Goal: Use online tool/utility: Utilize a website feature to perform a specific function

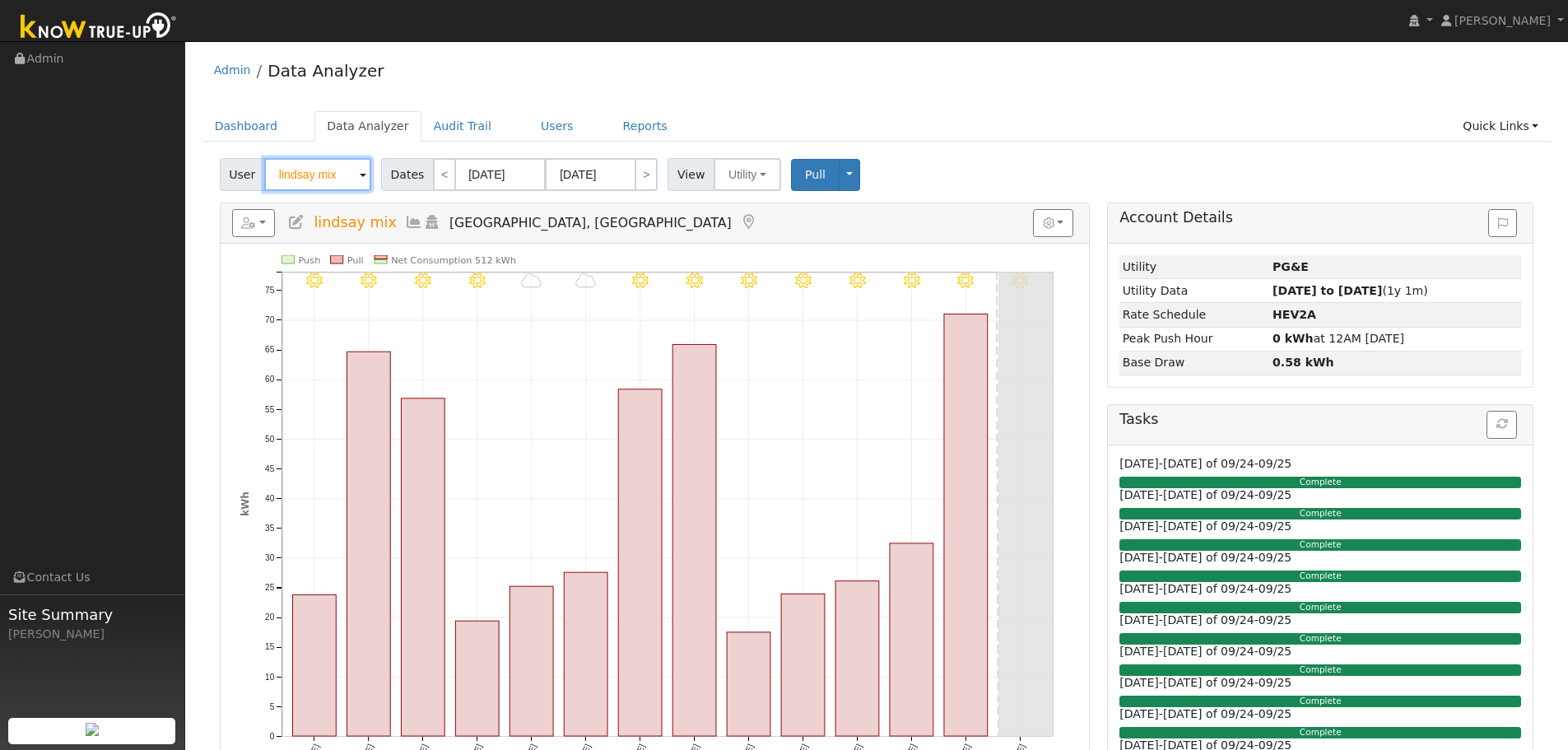
click at [299, 177] on input "lindsay mix" at bounding box center [318, 174] width 107 height 33
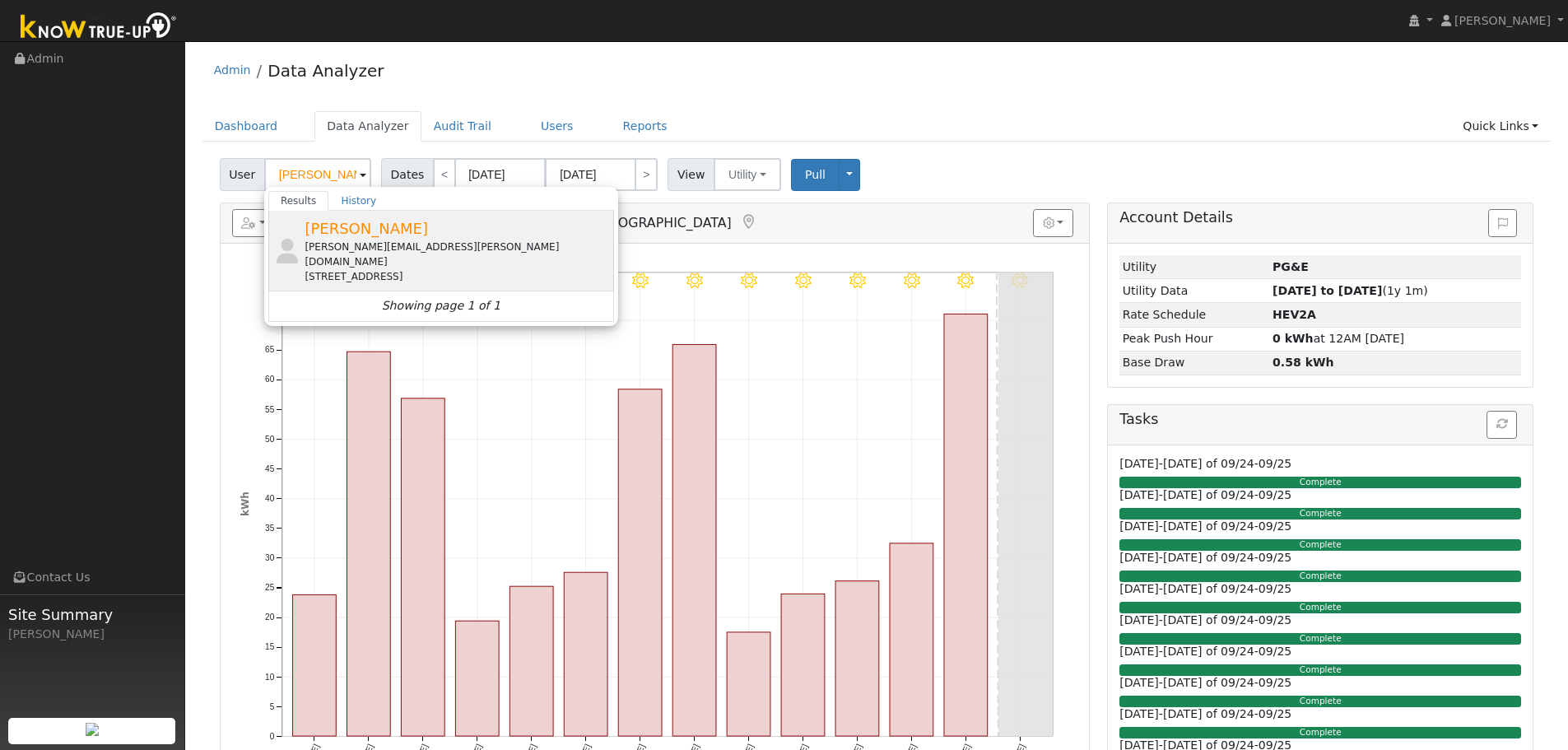
click at [381, 253] on div "Dustin.osbun@yahoo.com" at bounding box center [457, 255] width 305 height 30
type input "Dustin Osbun"
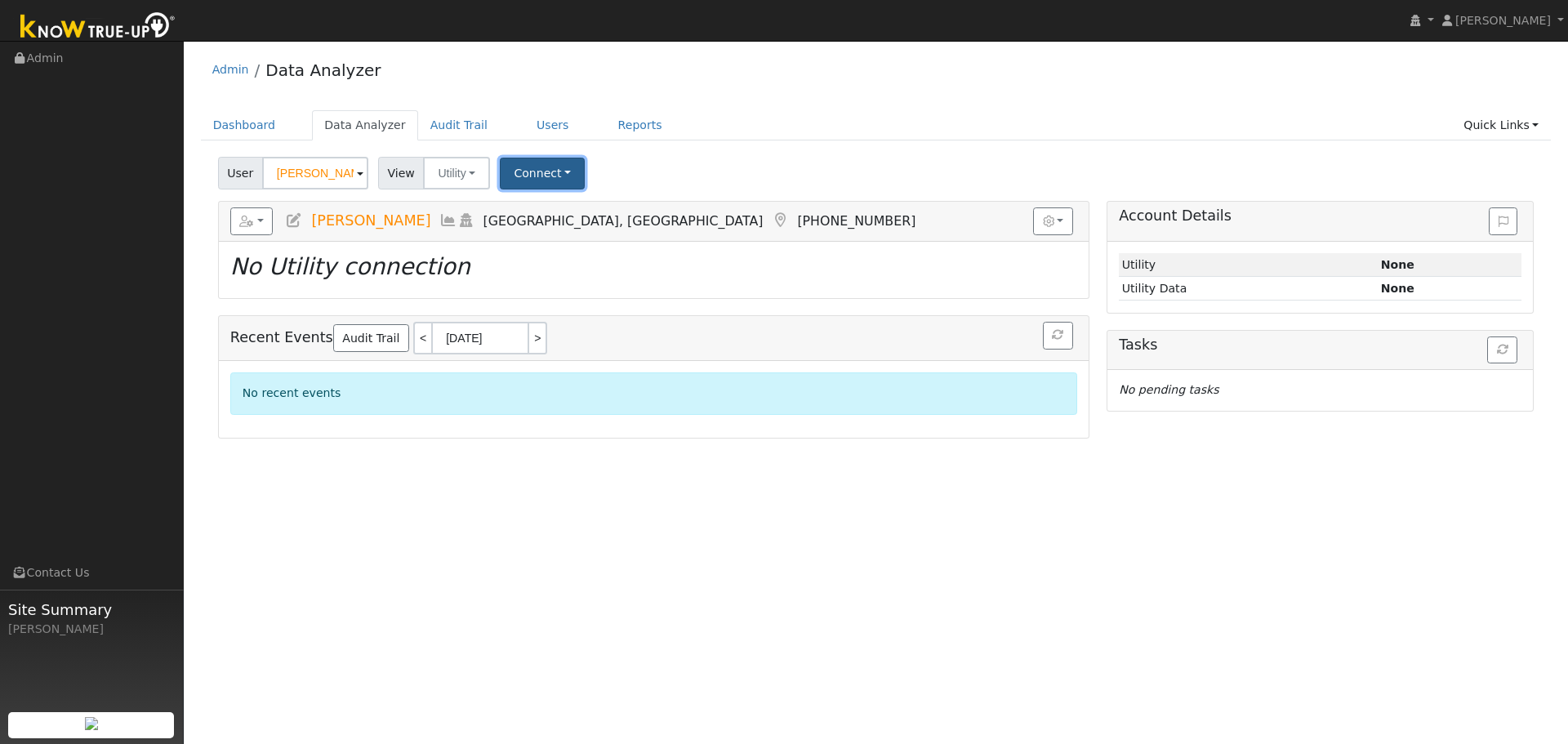
click at [528, 176] on button "Connect" at bounding box center [543, 173] width 85 height 32
click at [529, 214] on link "Select a Provider" at bounding box center [565, 208] width 128 height 23
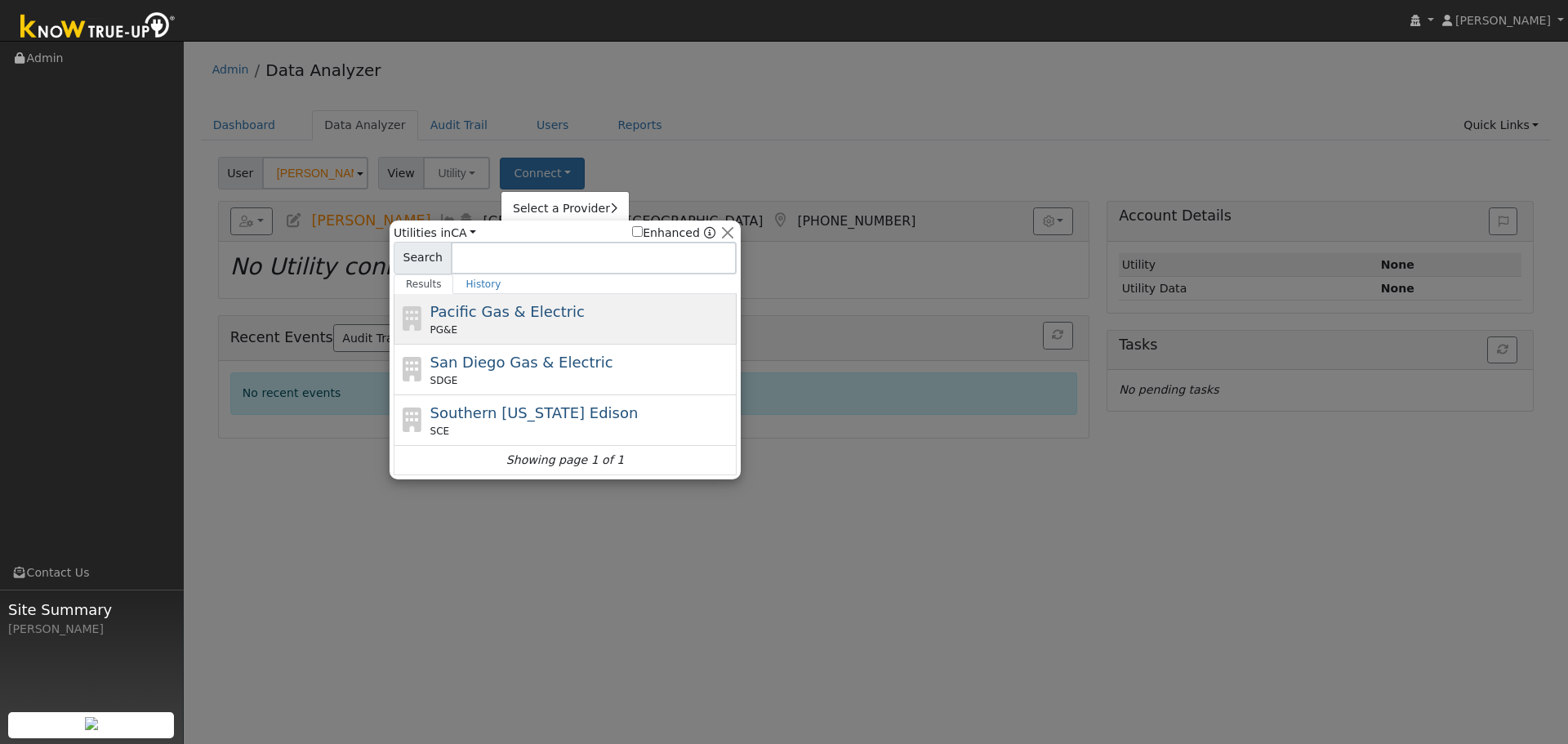
click at [479, 312] on span "Pacific Gas & Electric" at bounding box center [508, 311] width 155 height 18
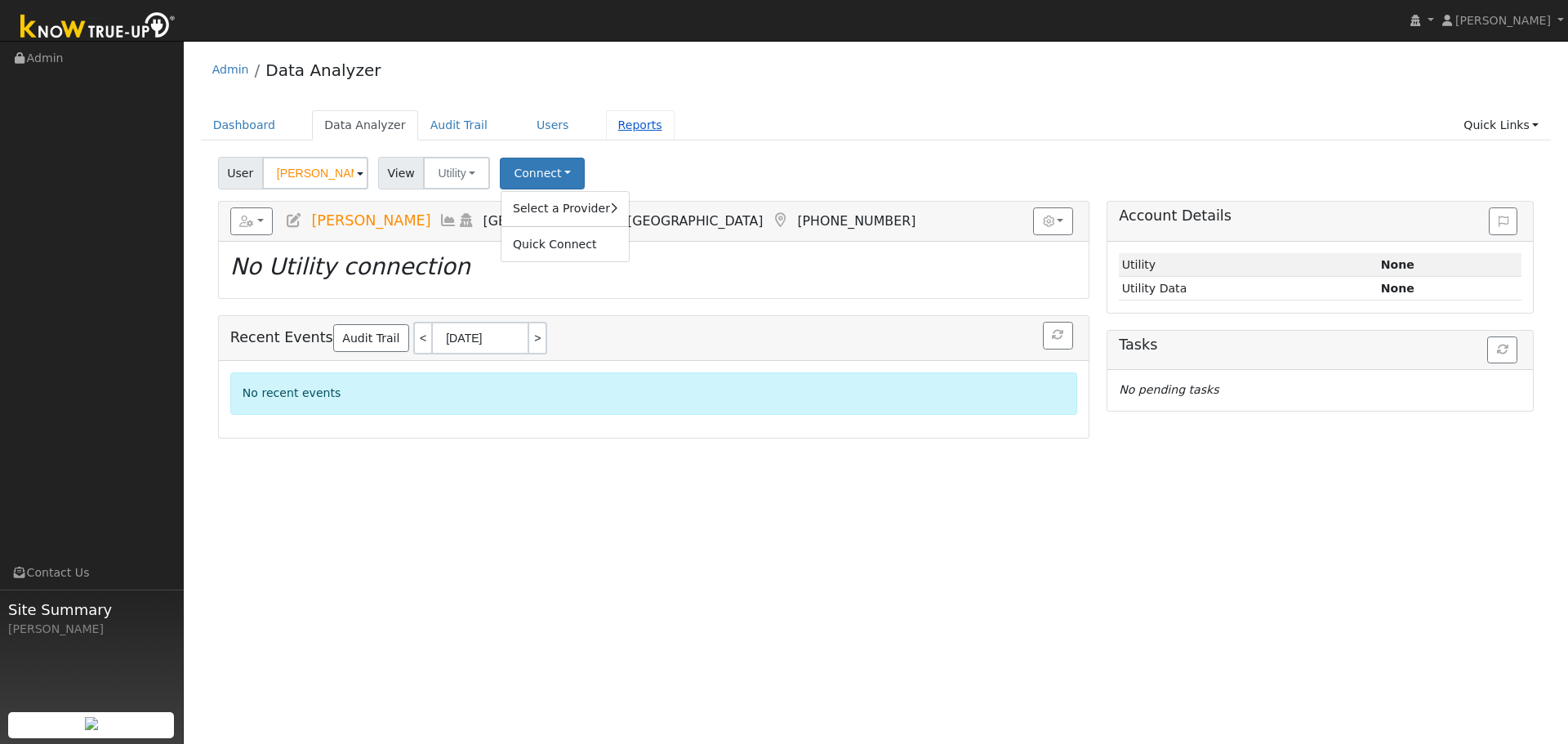
click at [608, 126] on link "Reports" at bounding box center [640, 125] width 69 height 31
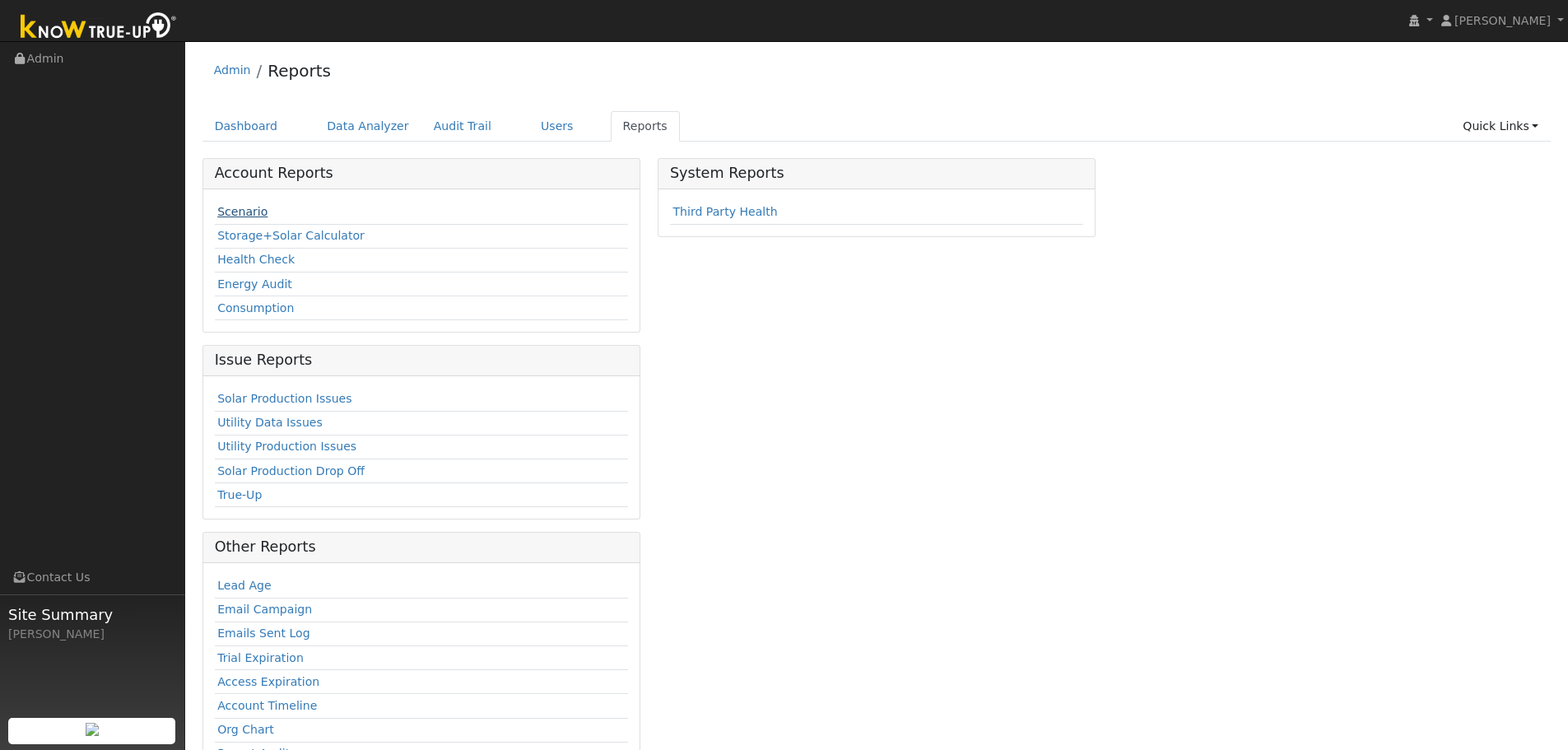
click at [236, 211] on link "Scenario" at bounding box center [243, 212] width 50 height 13
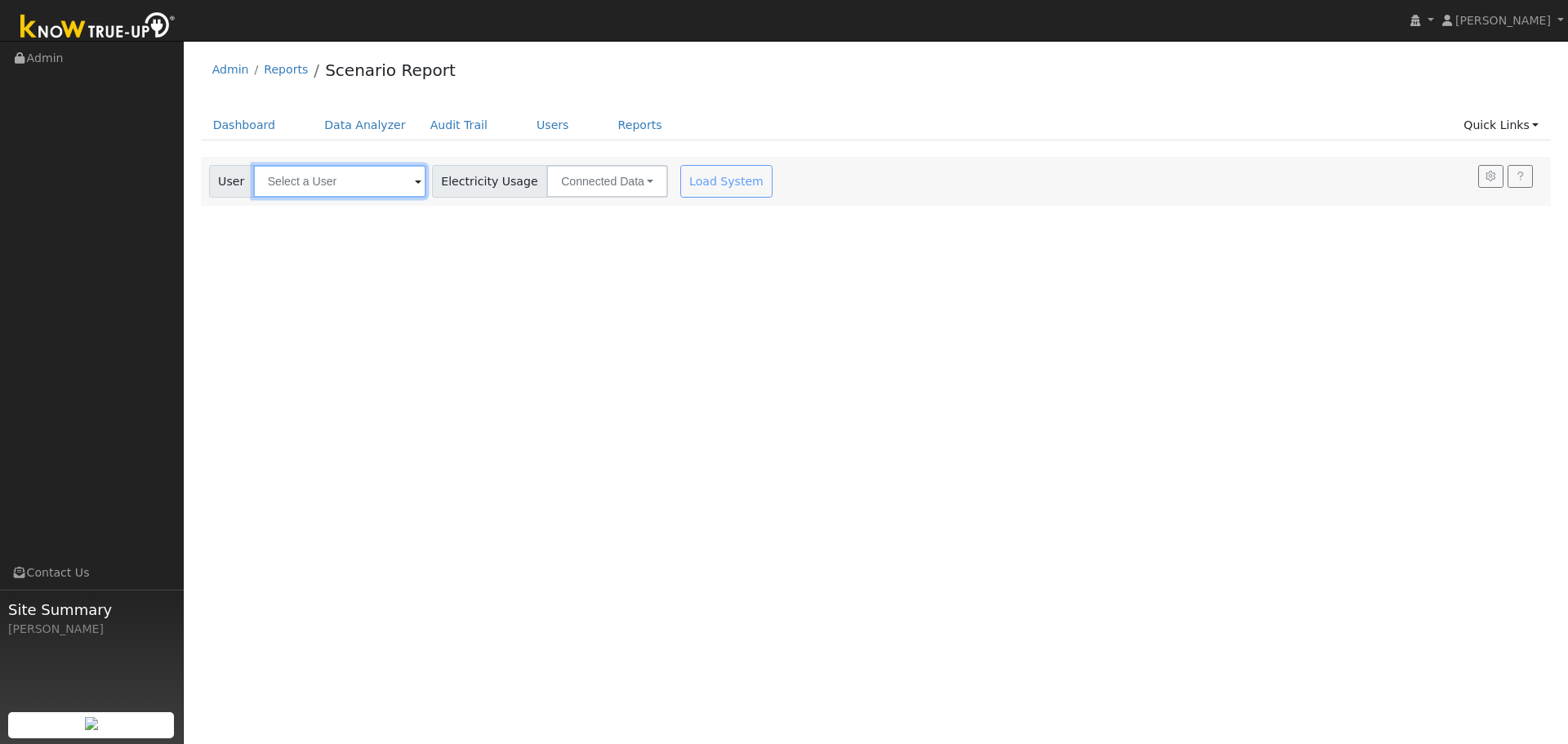
click at [310, 183] on input "text" at bounding box center [339, 181] width 173 height 32
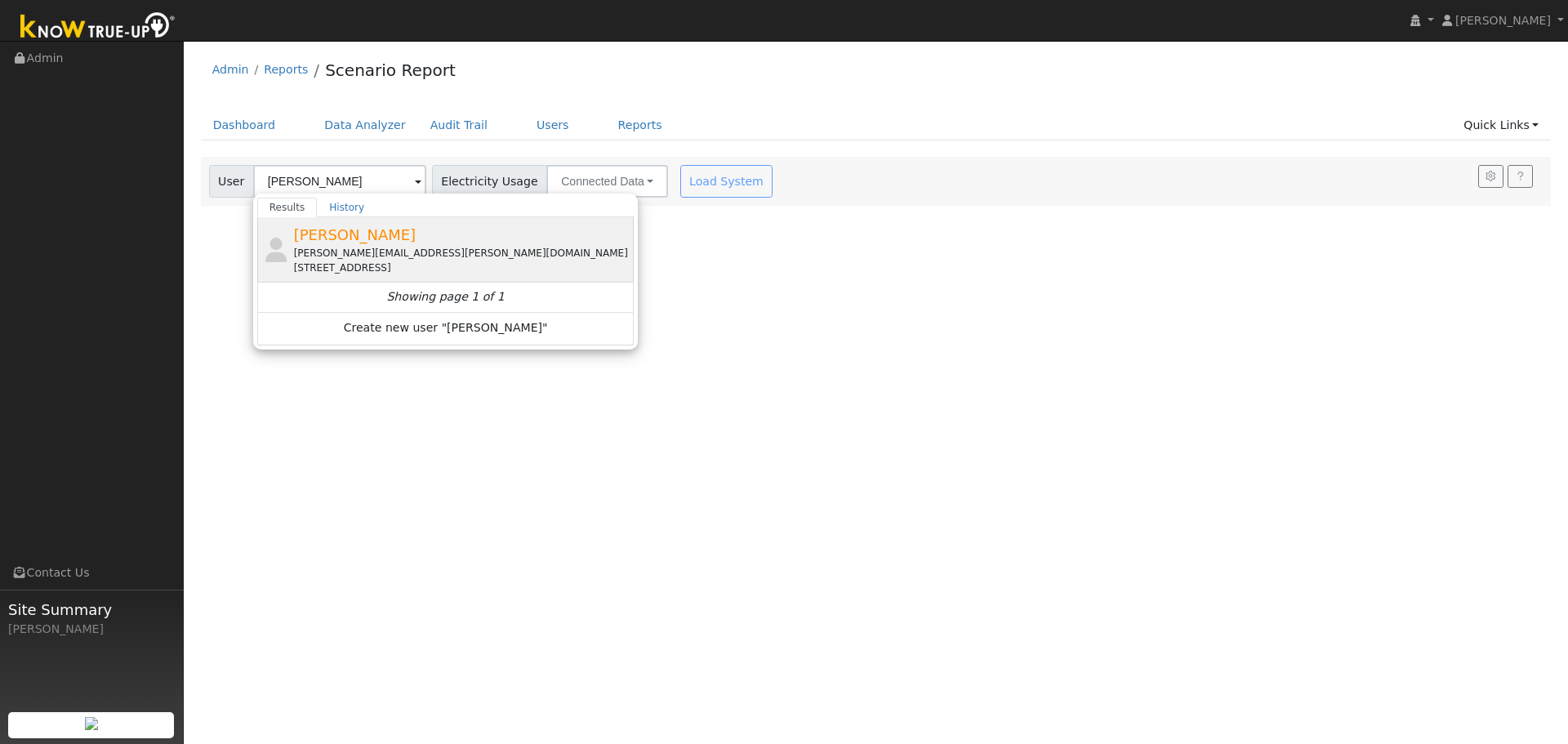
click at [307, 244] on span "Dustin Osbun" at bounding box center [355, 234] width 122 height 18
type input "Dustin Osbun"
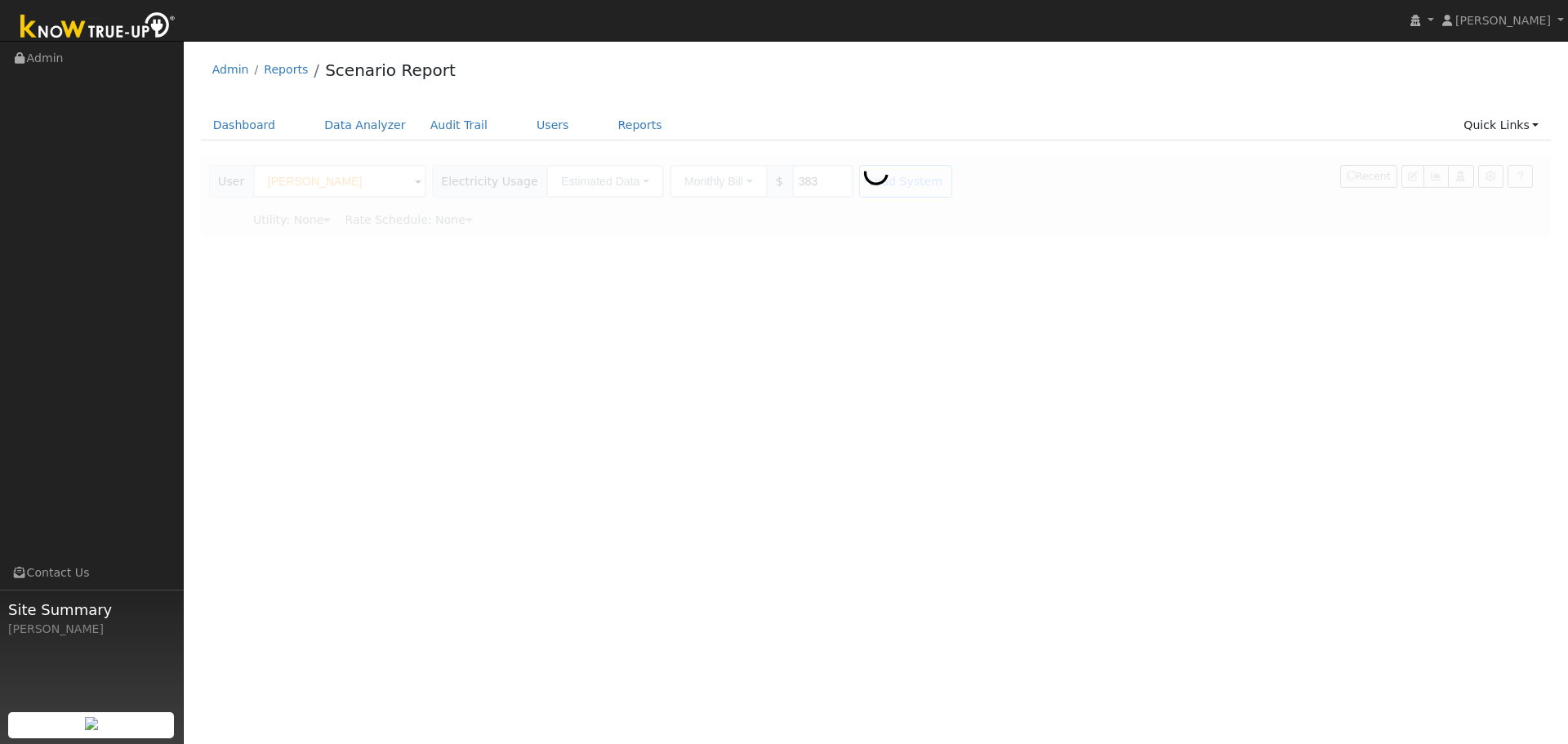
type input "Pacific Gas & Electric"
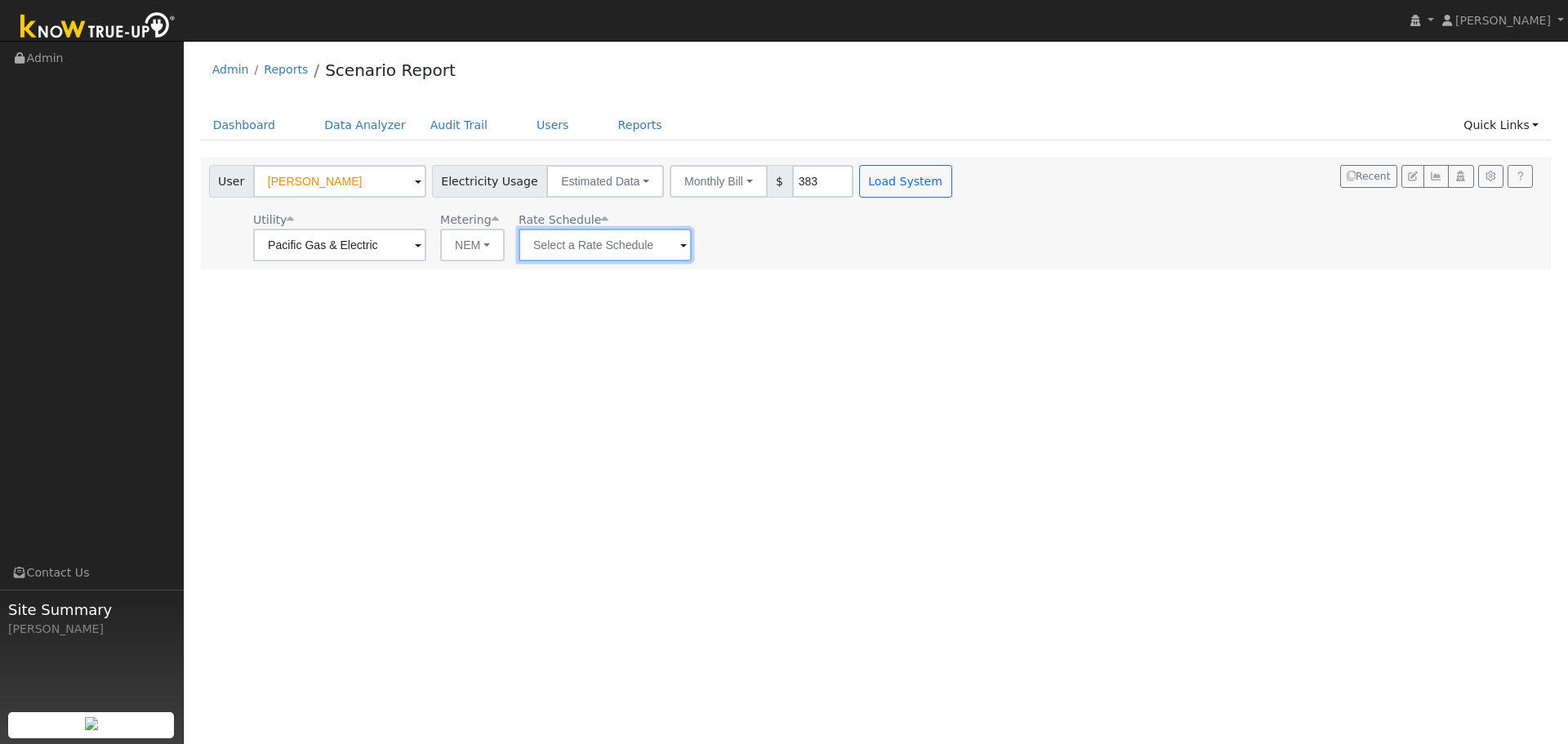
click at [548, 253] on input "text" at bounding box center [605, 245] width 173 height 32
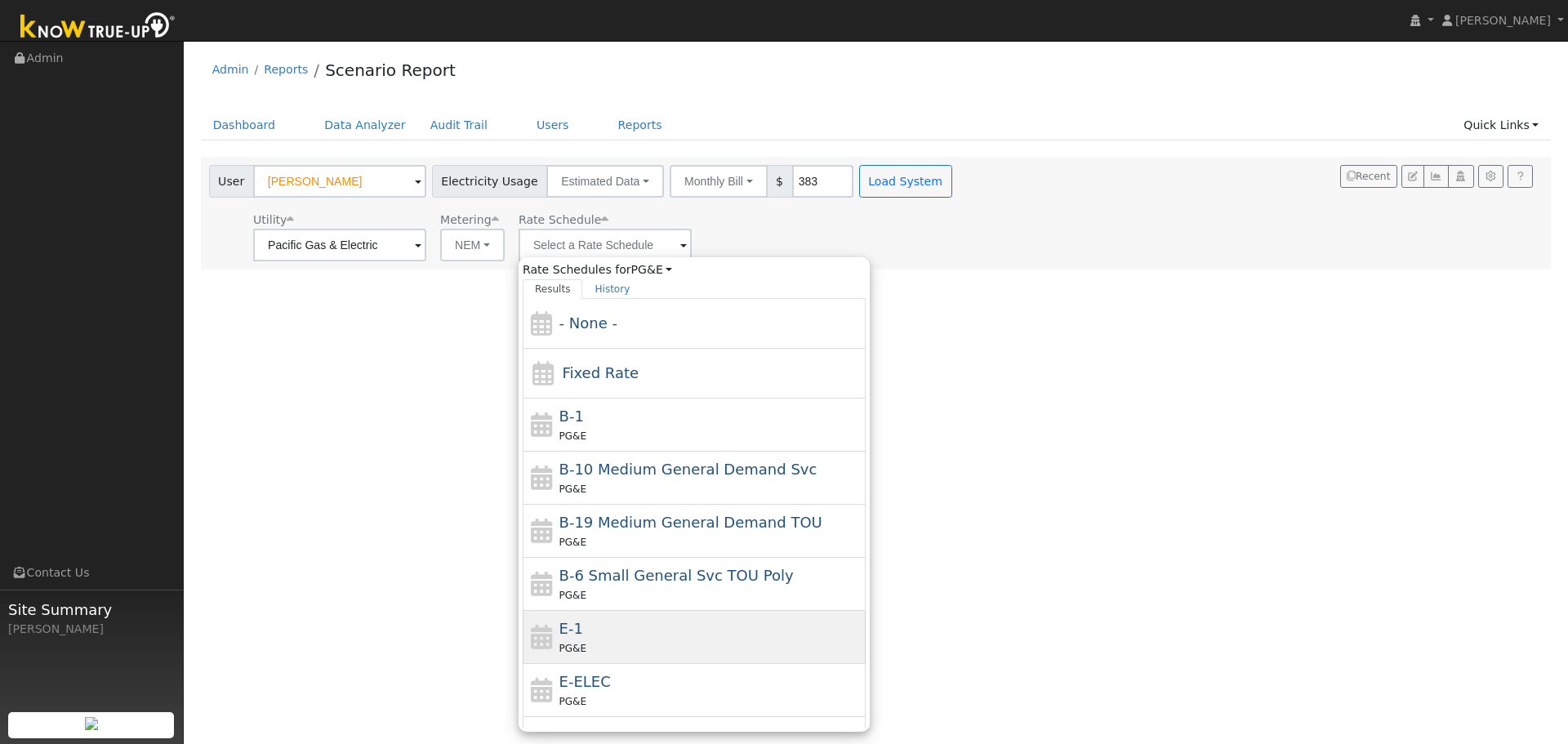
click at [595, 636] on div "E-1 PG&E" at bounding box center [710, 637] width 303 height 39
type input "E-1"
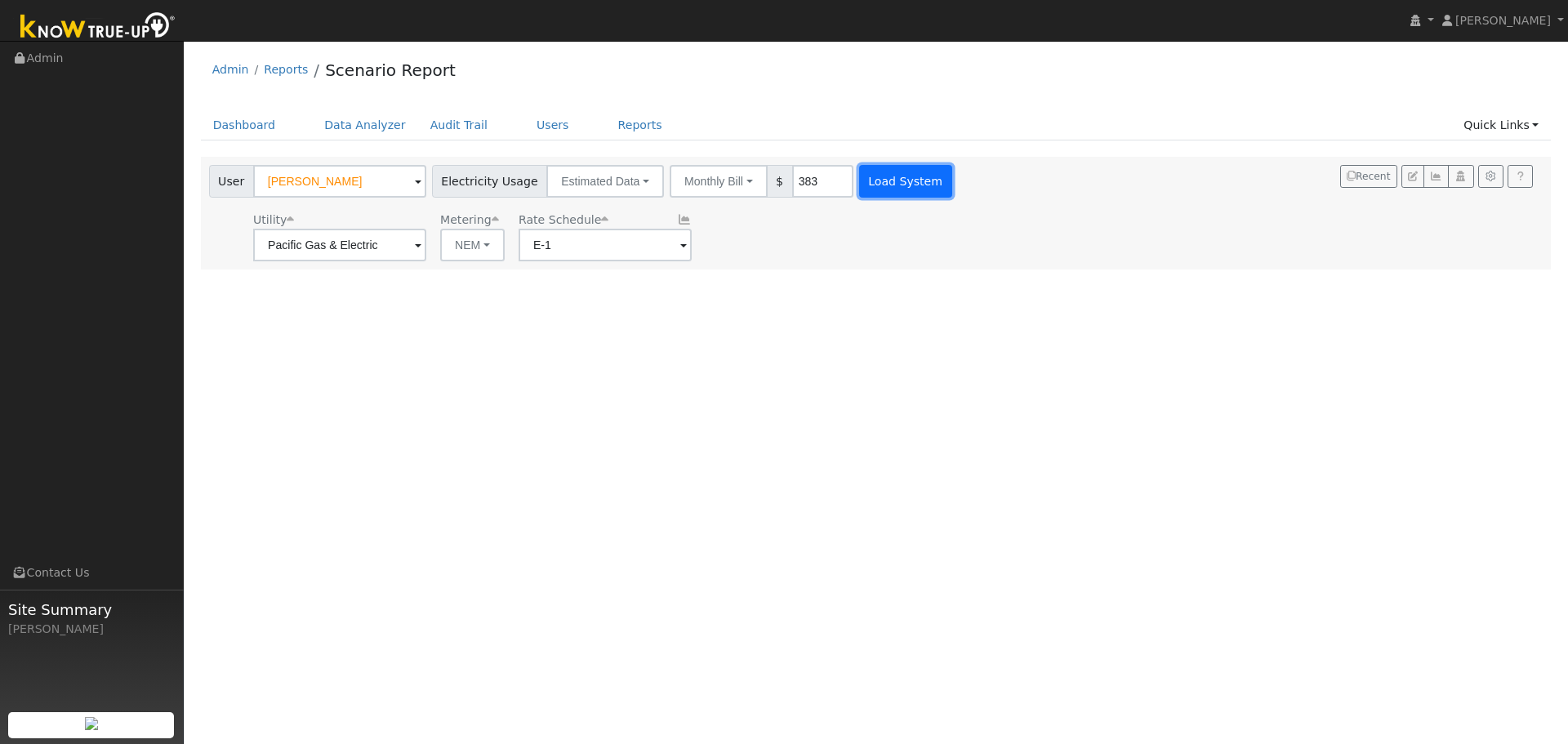
click at [883, 185] on button "Load System" at bounding box center [905, 181] width 94 height 32
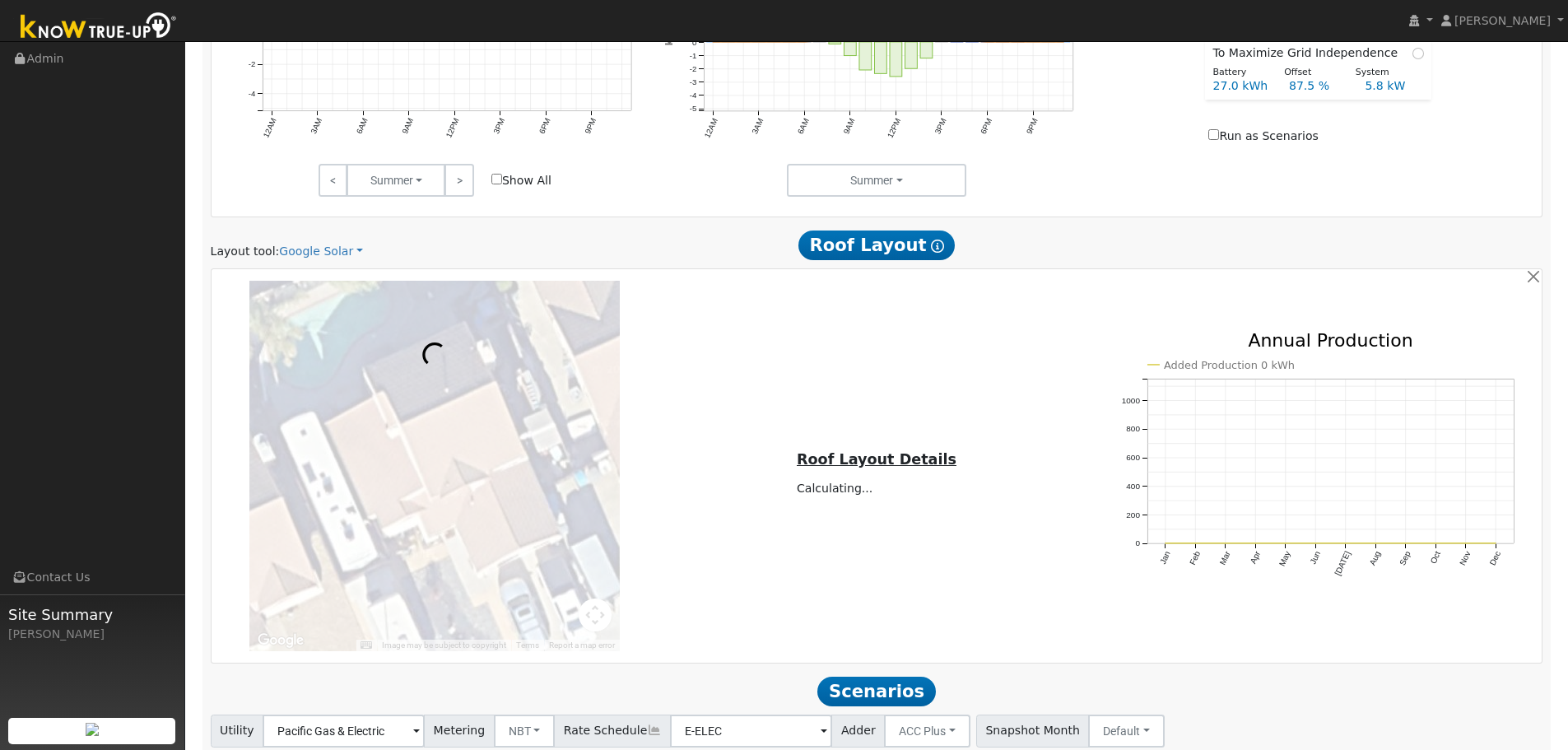
scroll to position [906, 0]
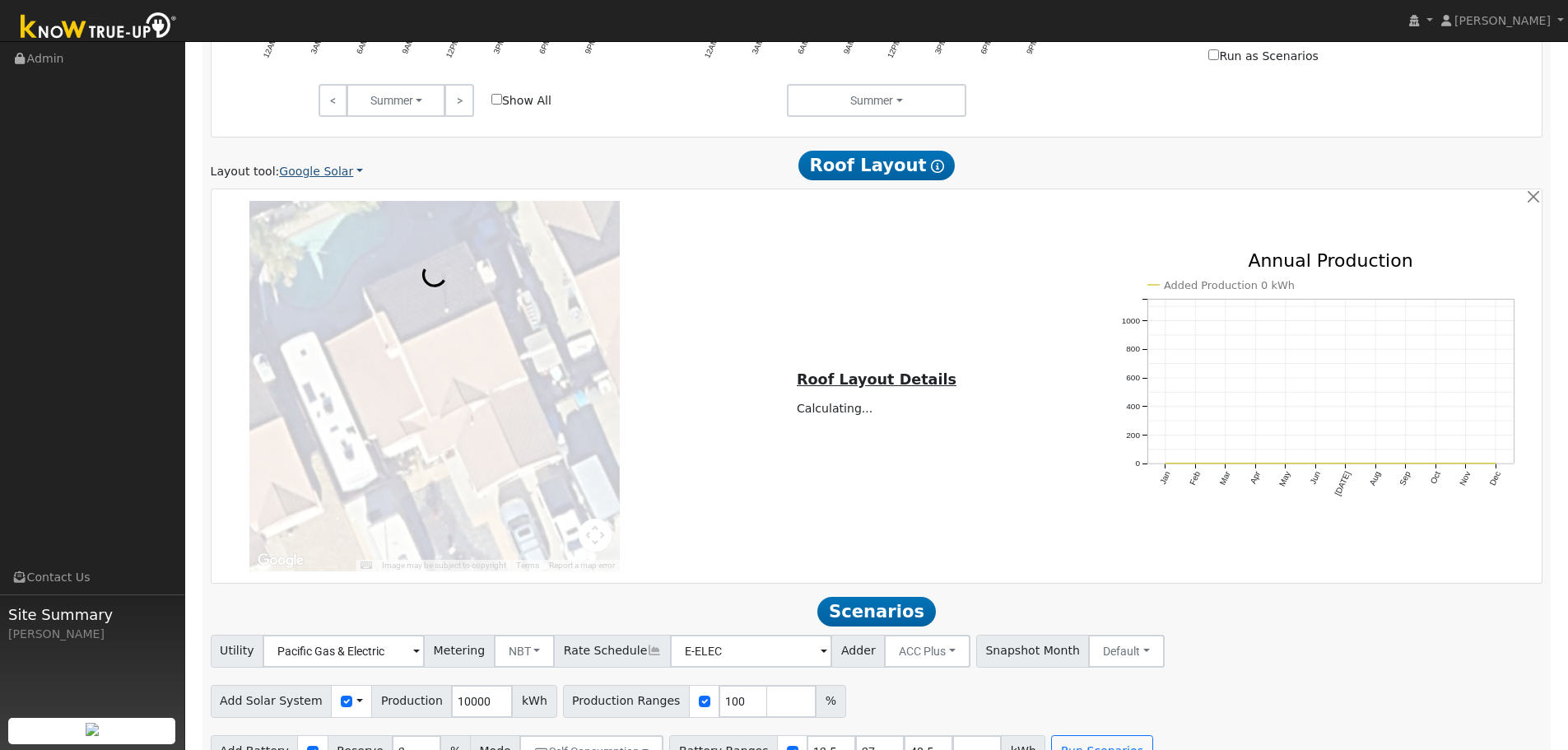
click at [292, 174] on link "Google Solar" at bounding box center [321, 172] width 84 height 18
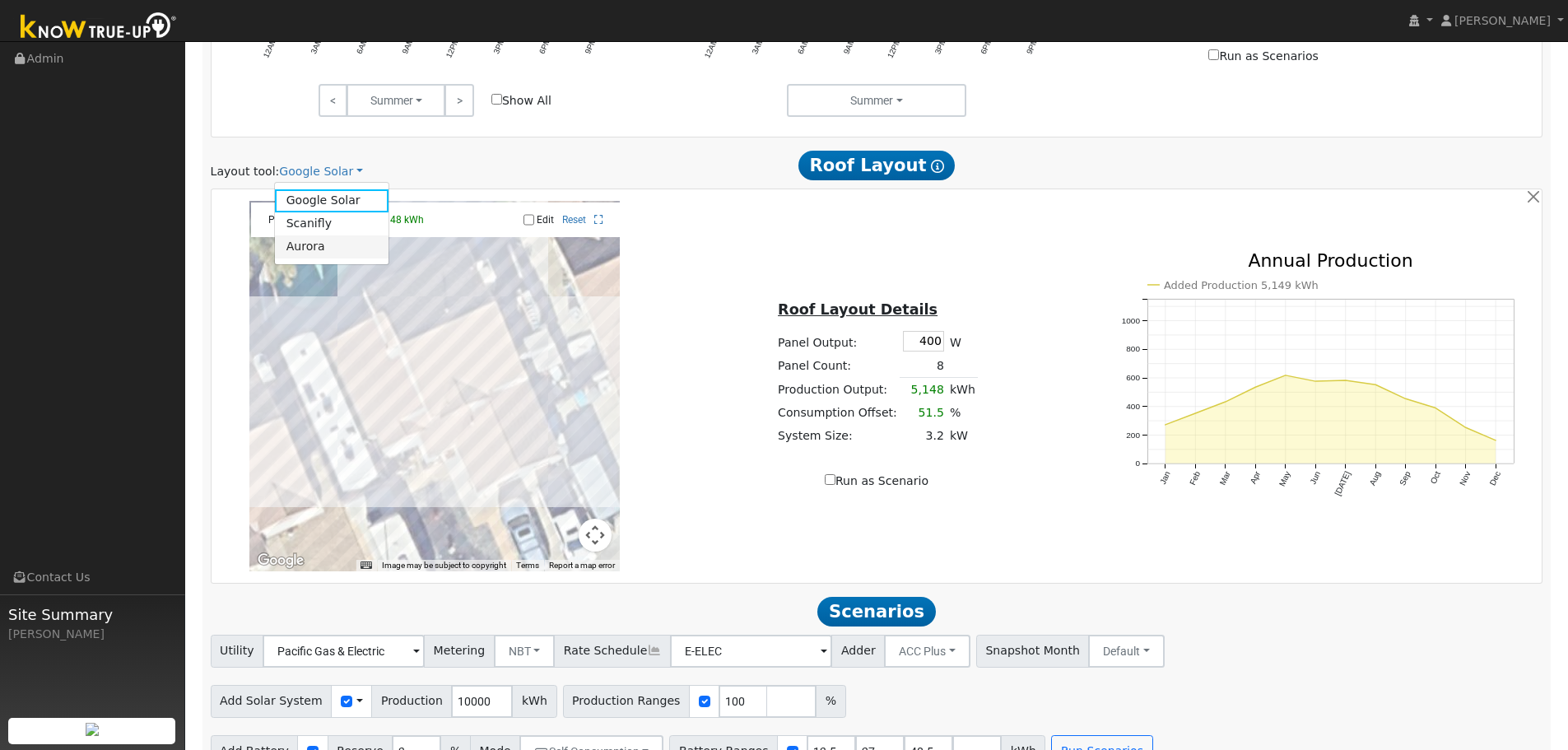
click at [290, 247] on link "Aurora" at bounding box center [332, 247] width 115 height 23
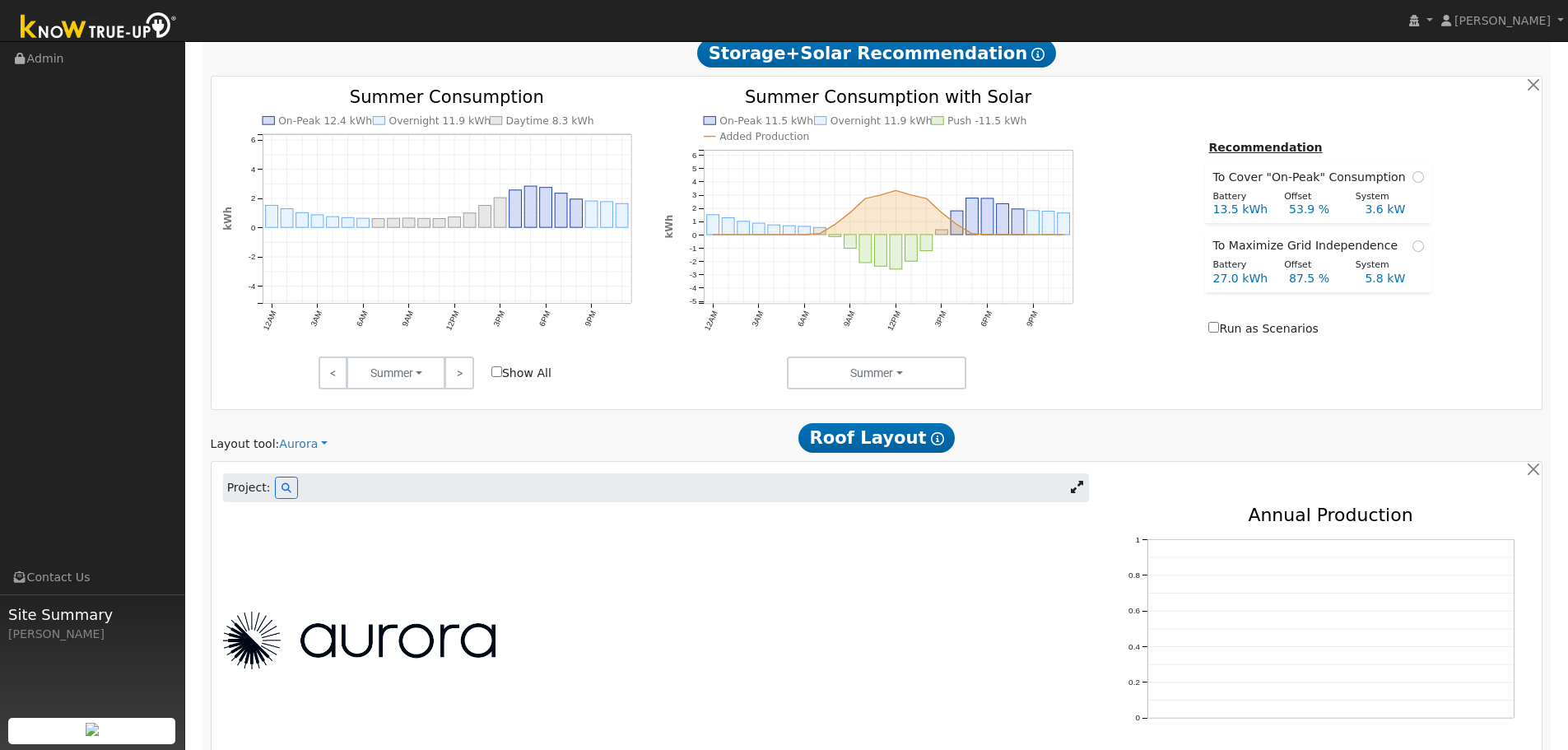
scroll to position [704, 0]
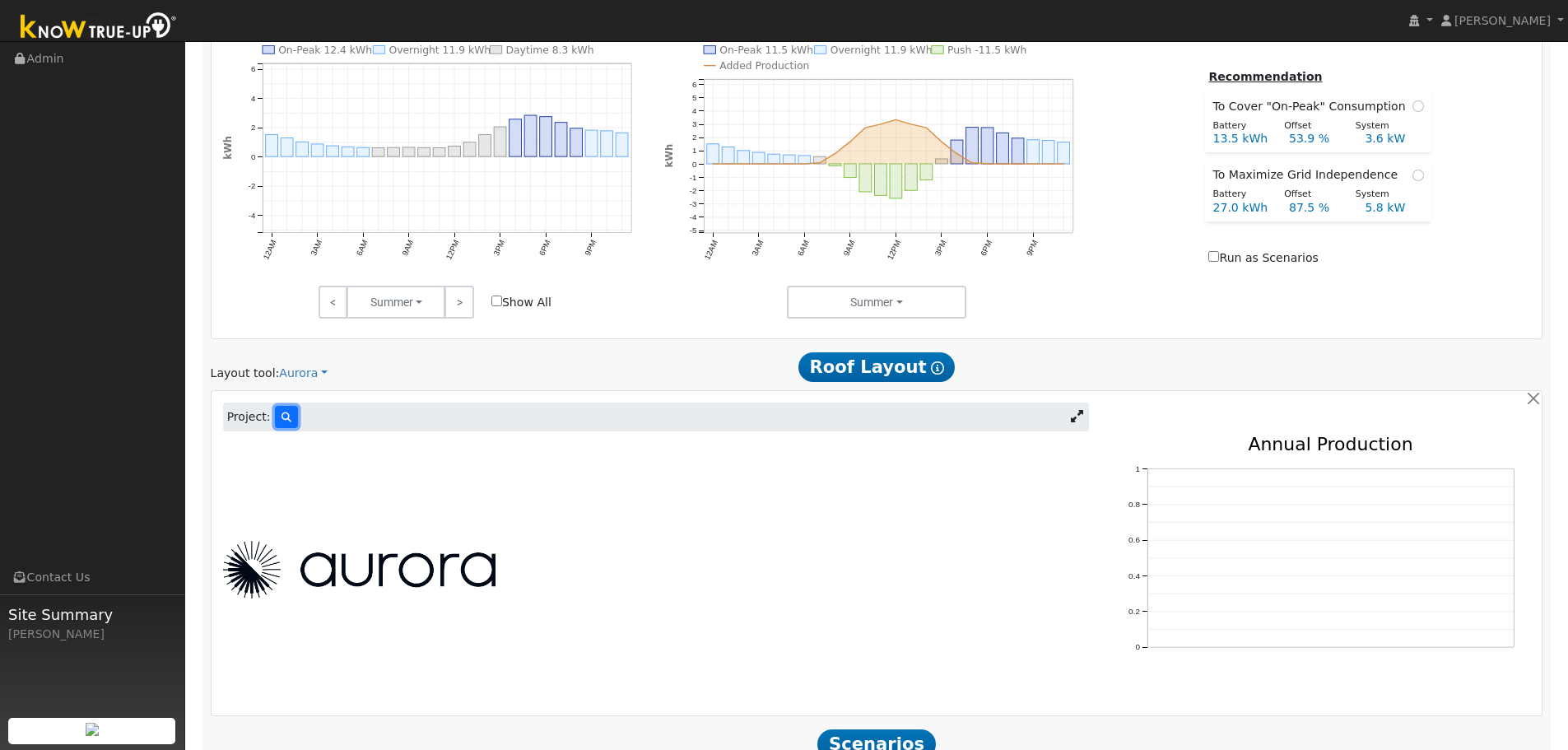
click at [289, 417] on button at bounding box center [286, 417] width 23 height 22
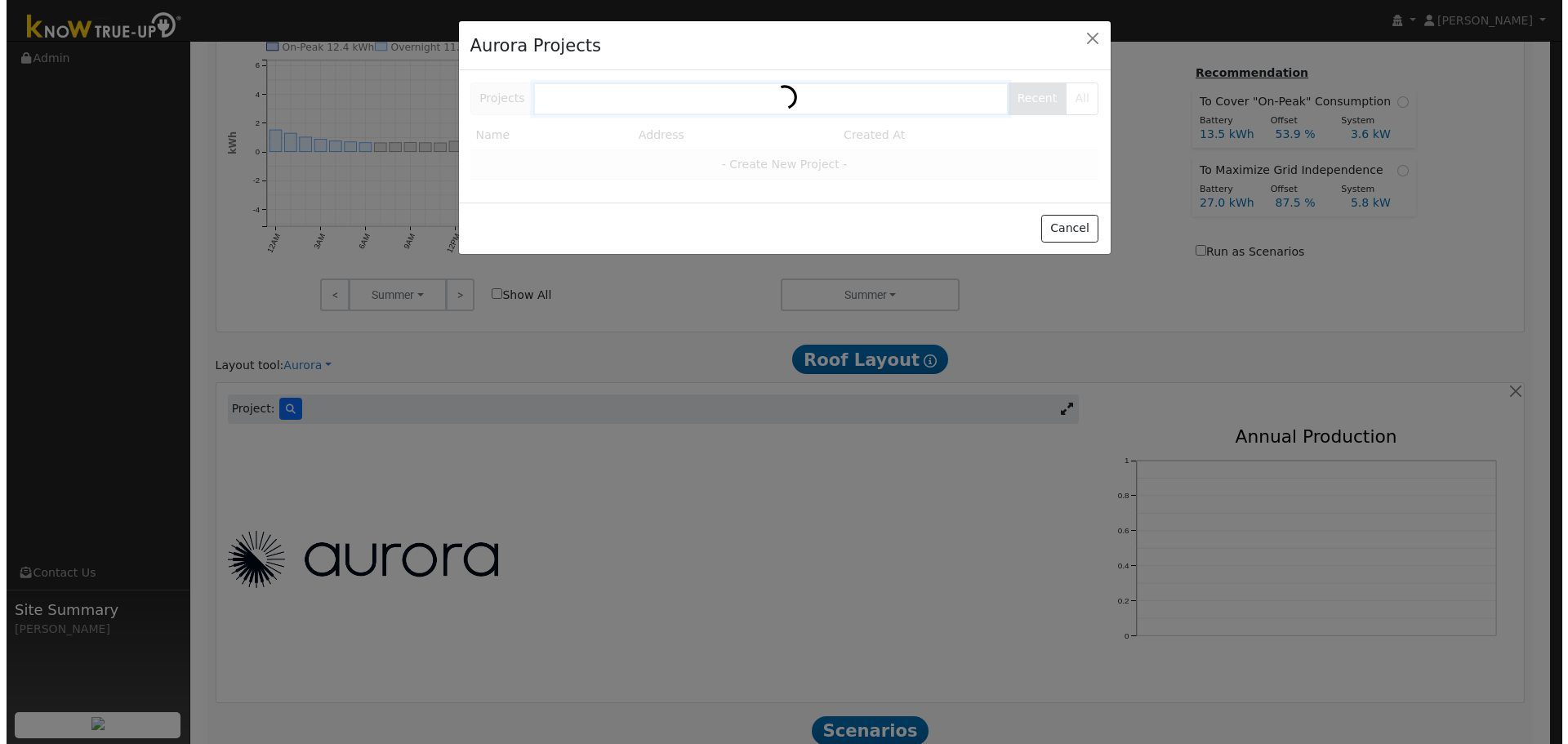
scroll to position [700, 0]
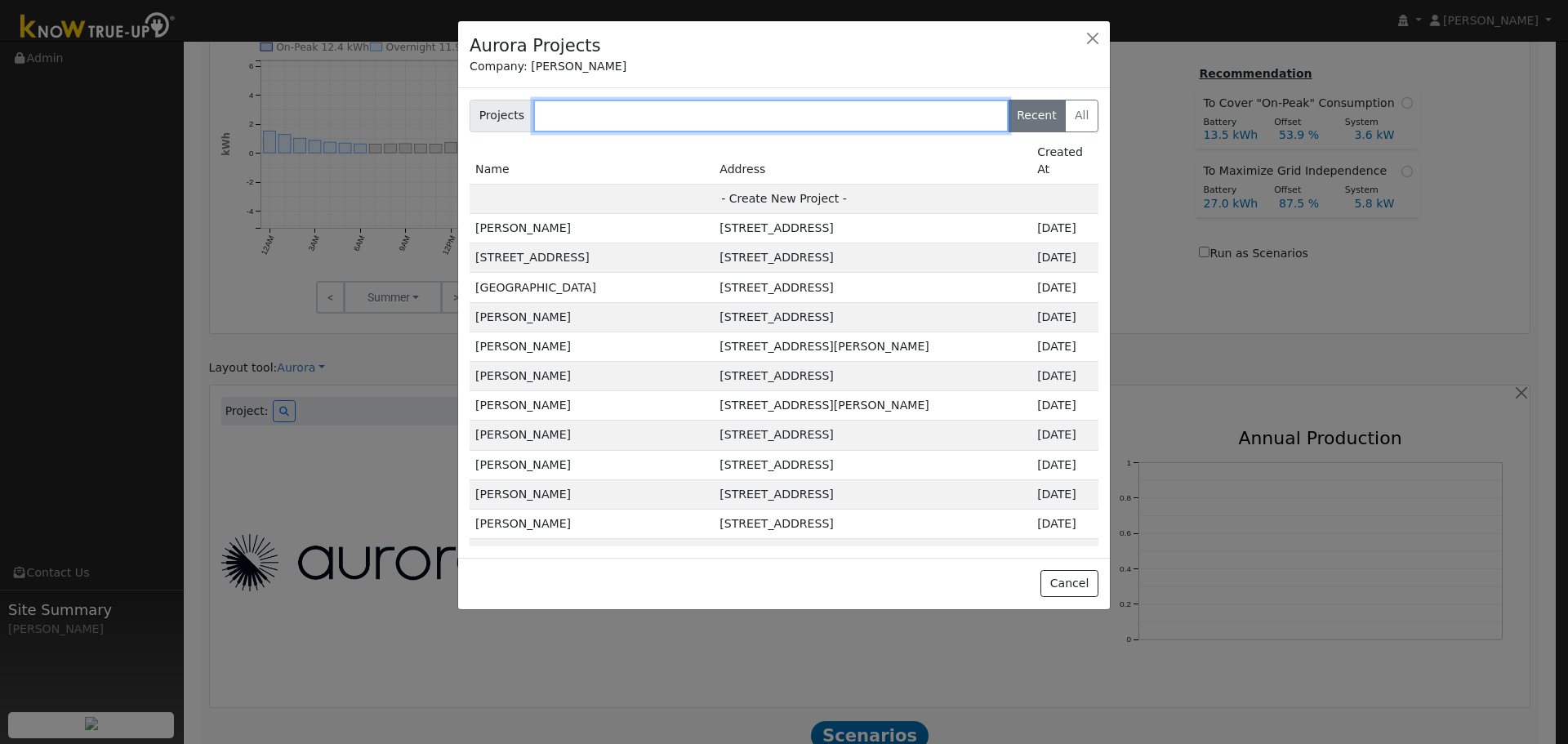
click at [761, 120] on input "text" at bounding box center [771, 116] width 475 height 32
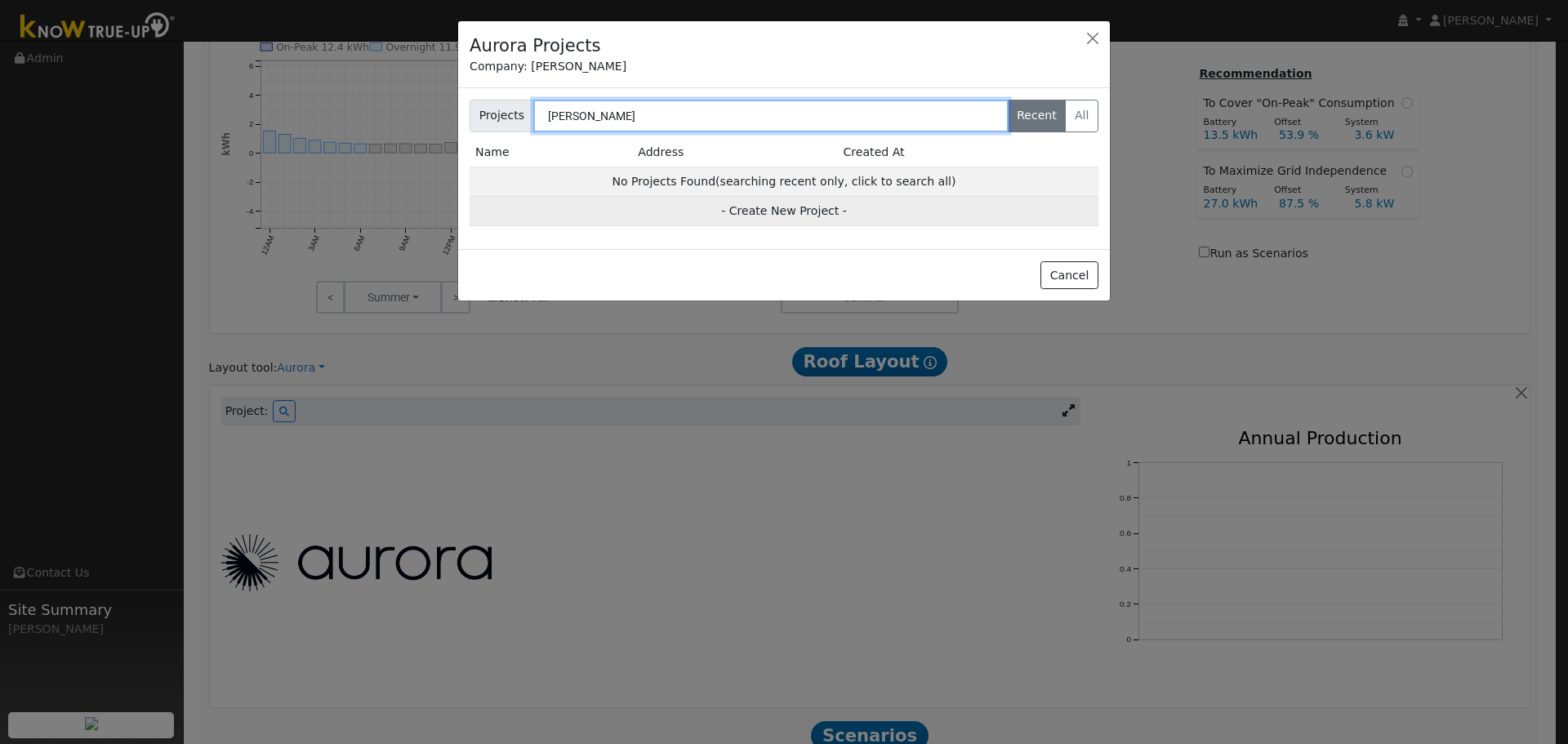
type input "dustin osbun"
click at [752, 208] on td "- Create New Project -" at bounding box center [784, 211] width 629 height 30
type input "Dustin Osbun"
type input "643 Laurelwood Circle"
type input "Vacaville"
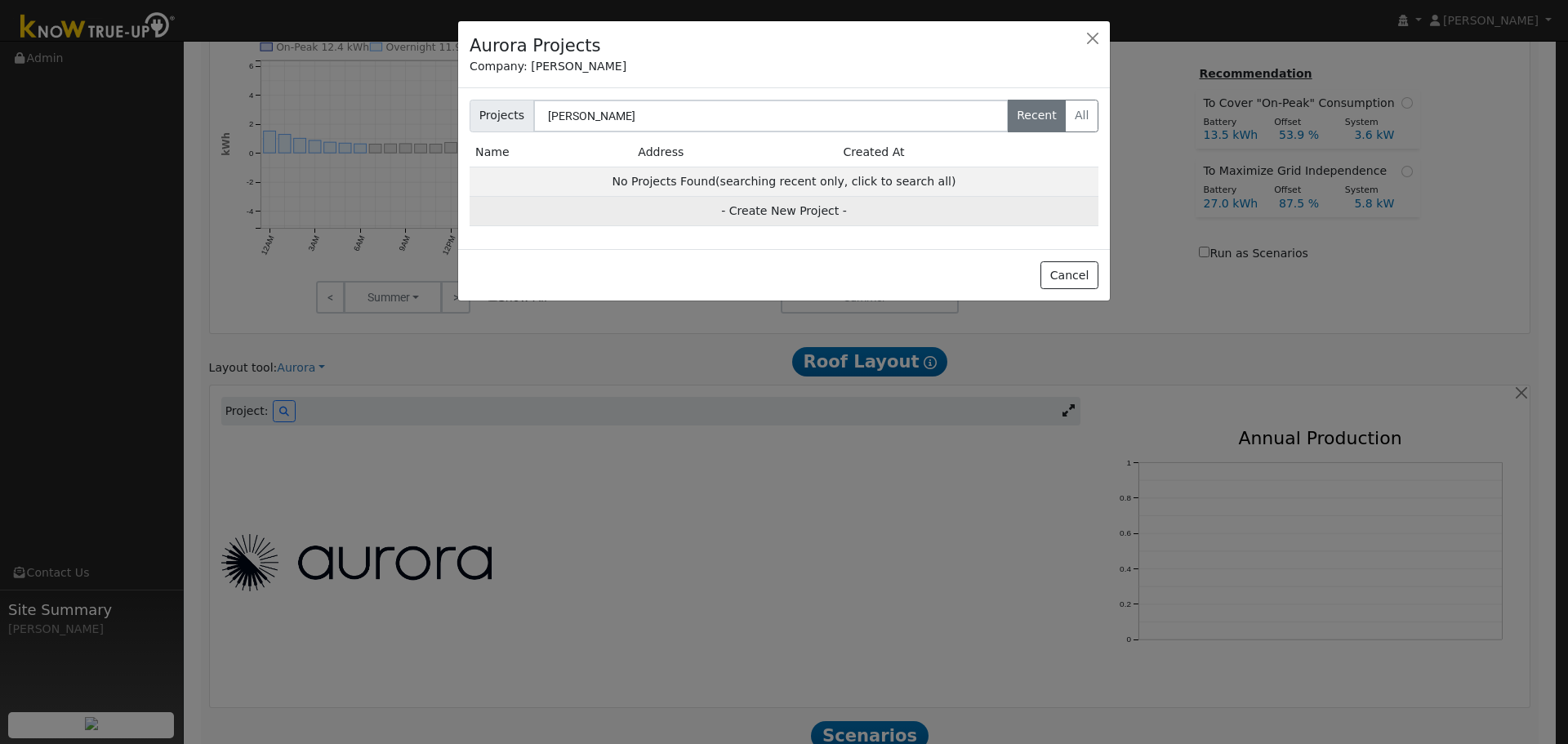
type input "CA"
type input "95687"
type input "Design"
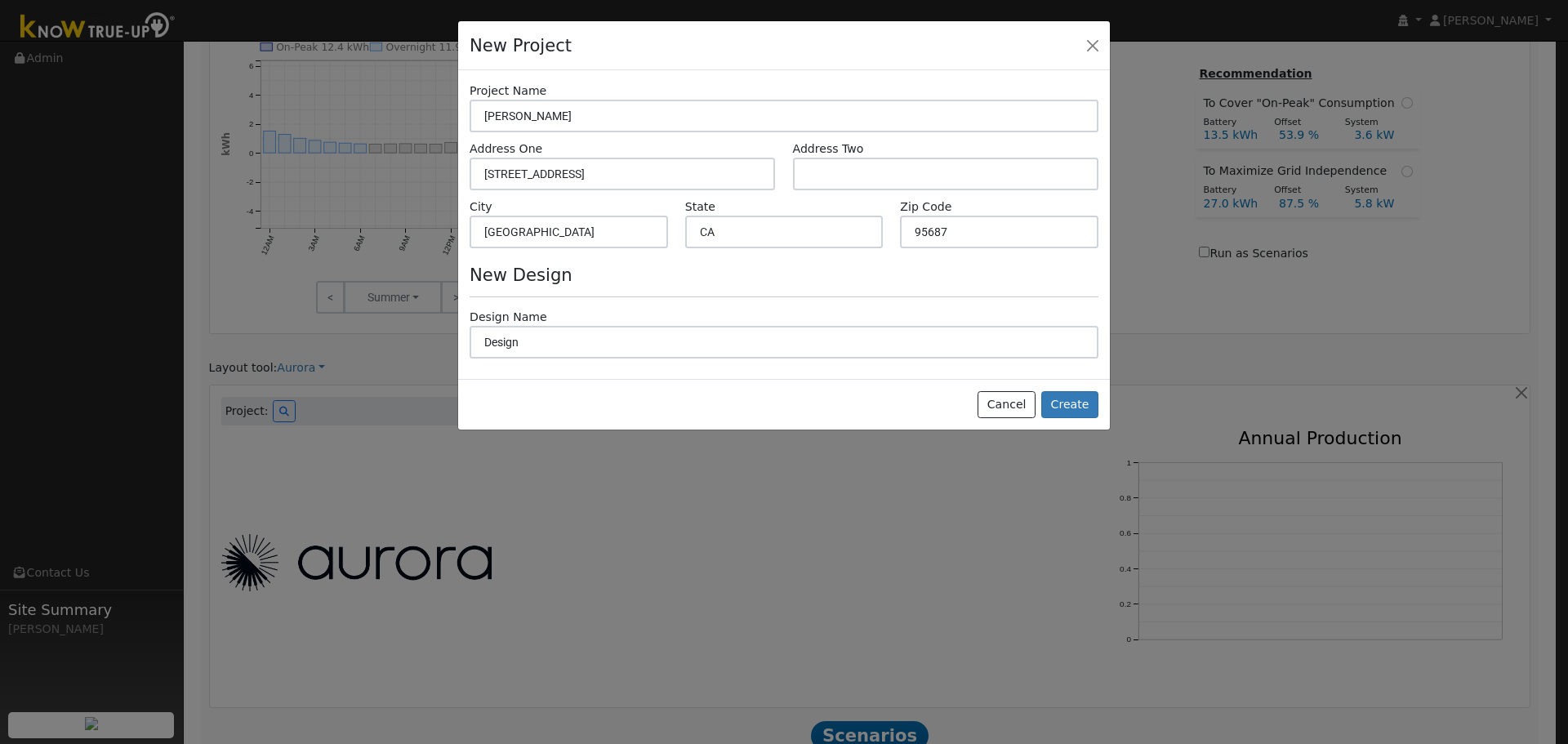
scroll to position [703, 0]
click at [1057, 401] on button "Create" at bounding box center [1070, 405] width 57 height 28
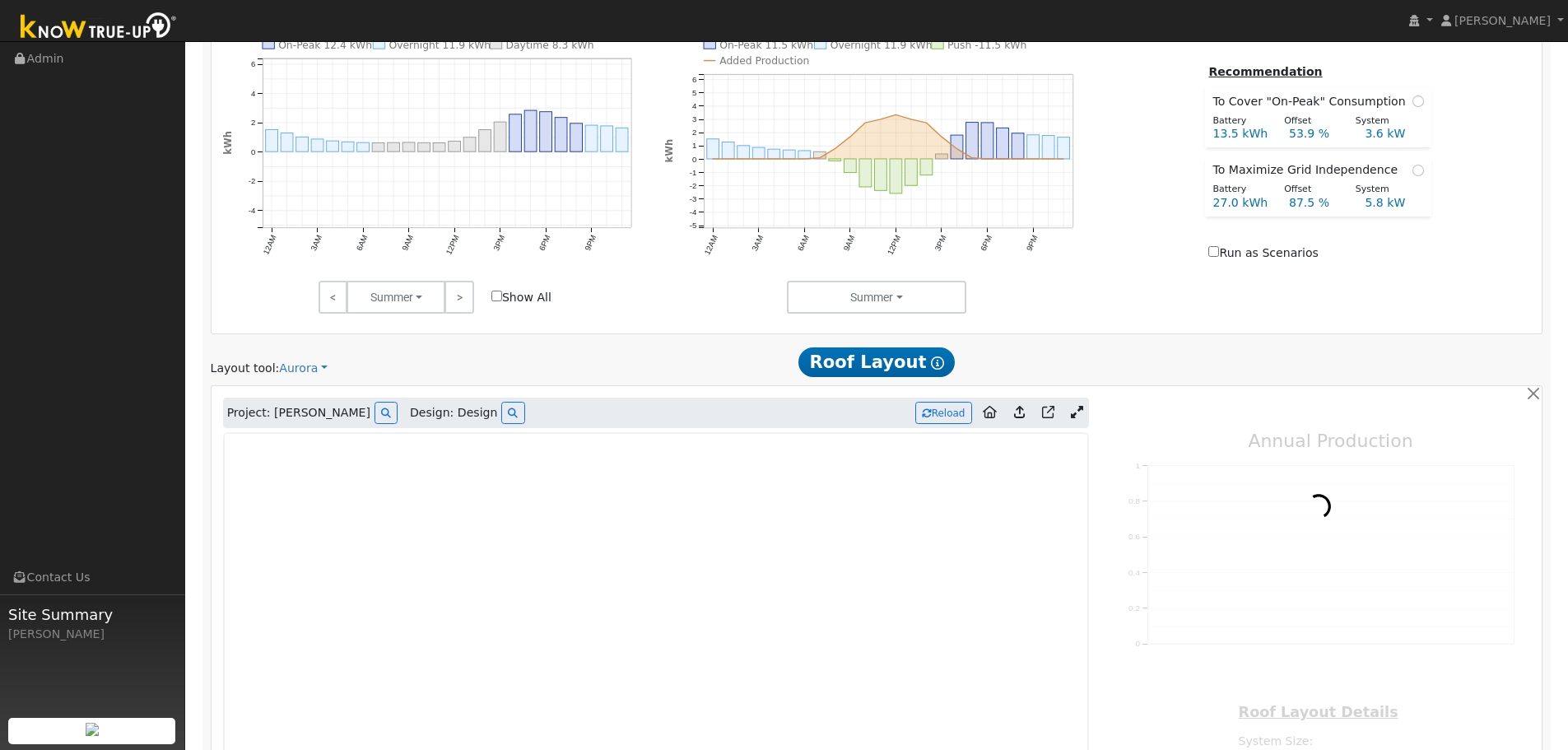
type input "0"
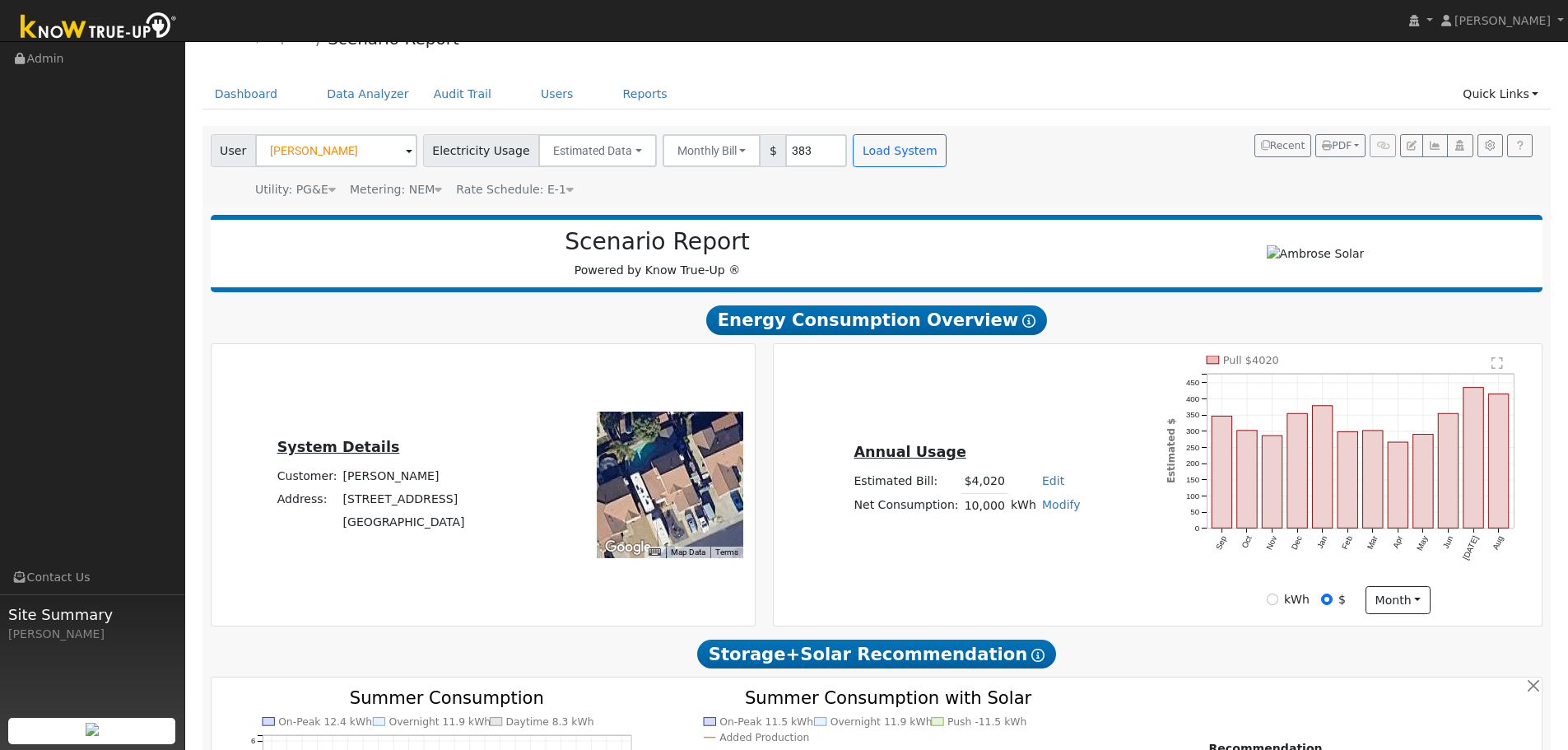
scroll to position [0, 0]
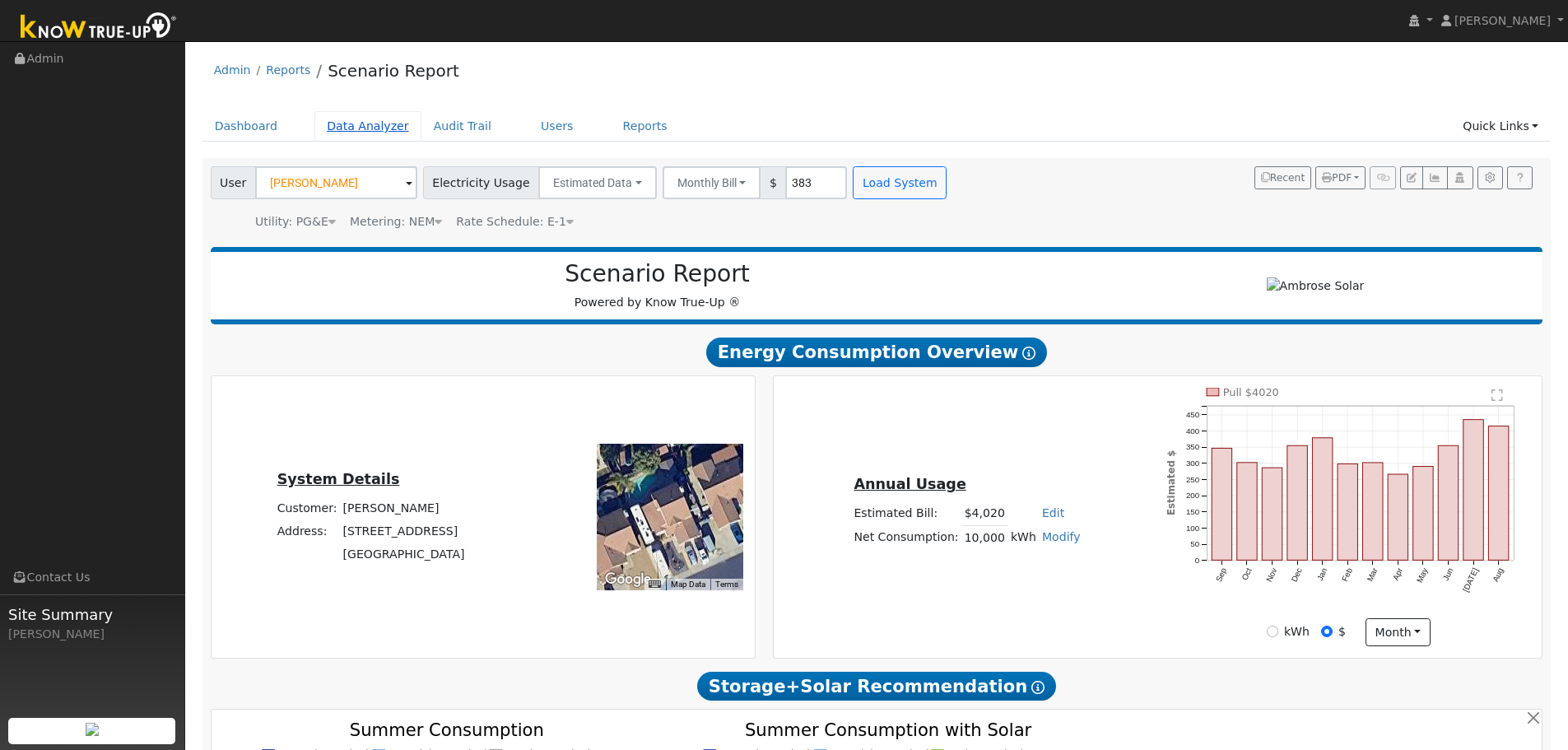
click at [360, 129] on link "Data Analyzer" at bounding box center [368, 126] width 107 height 31
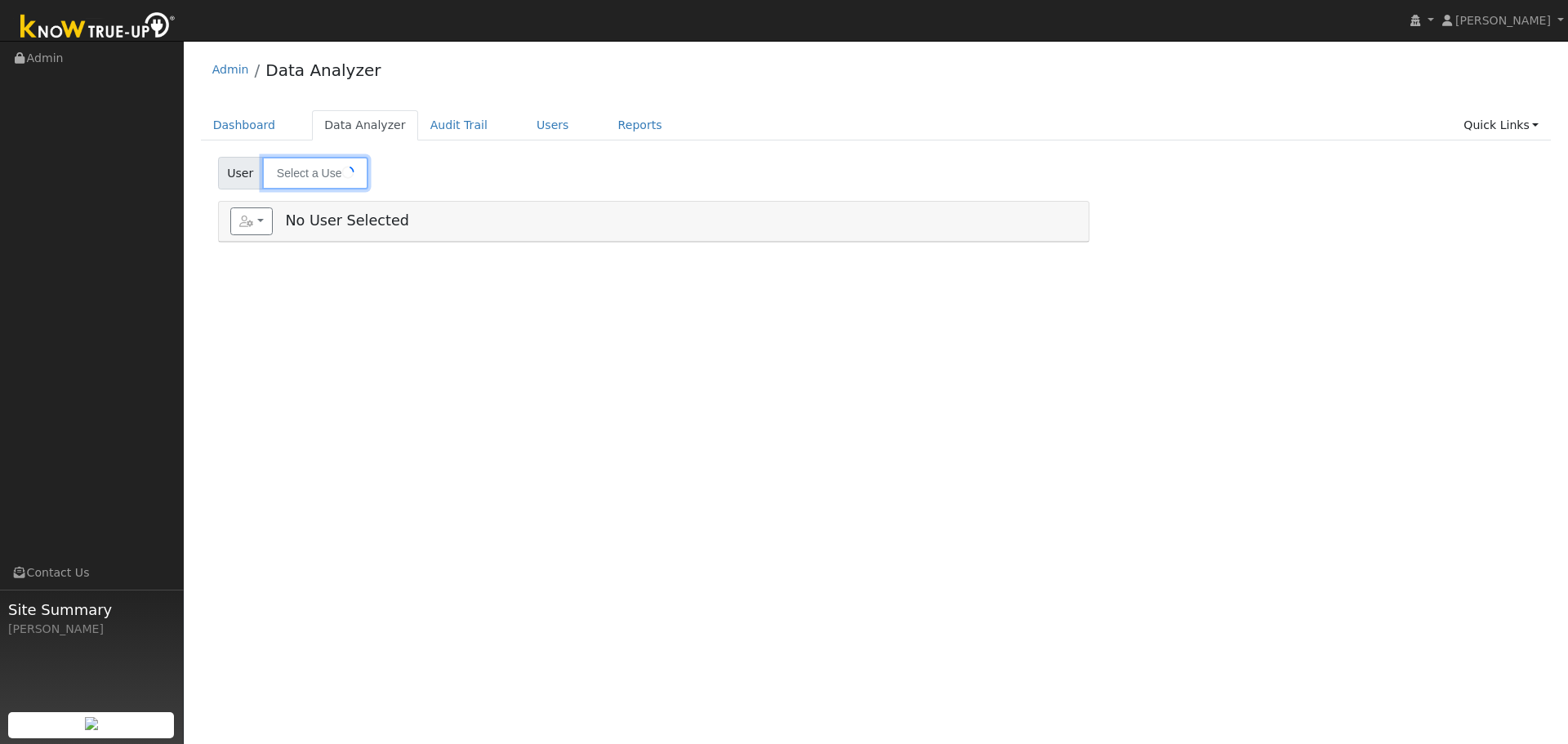
type input "[PERSON_NAME]"
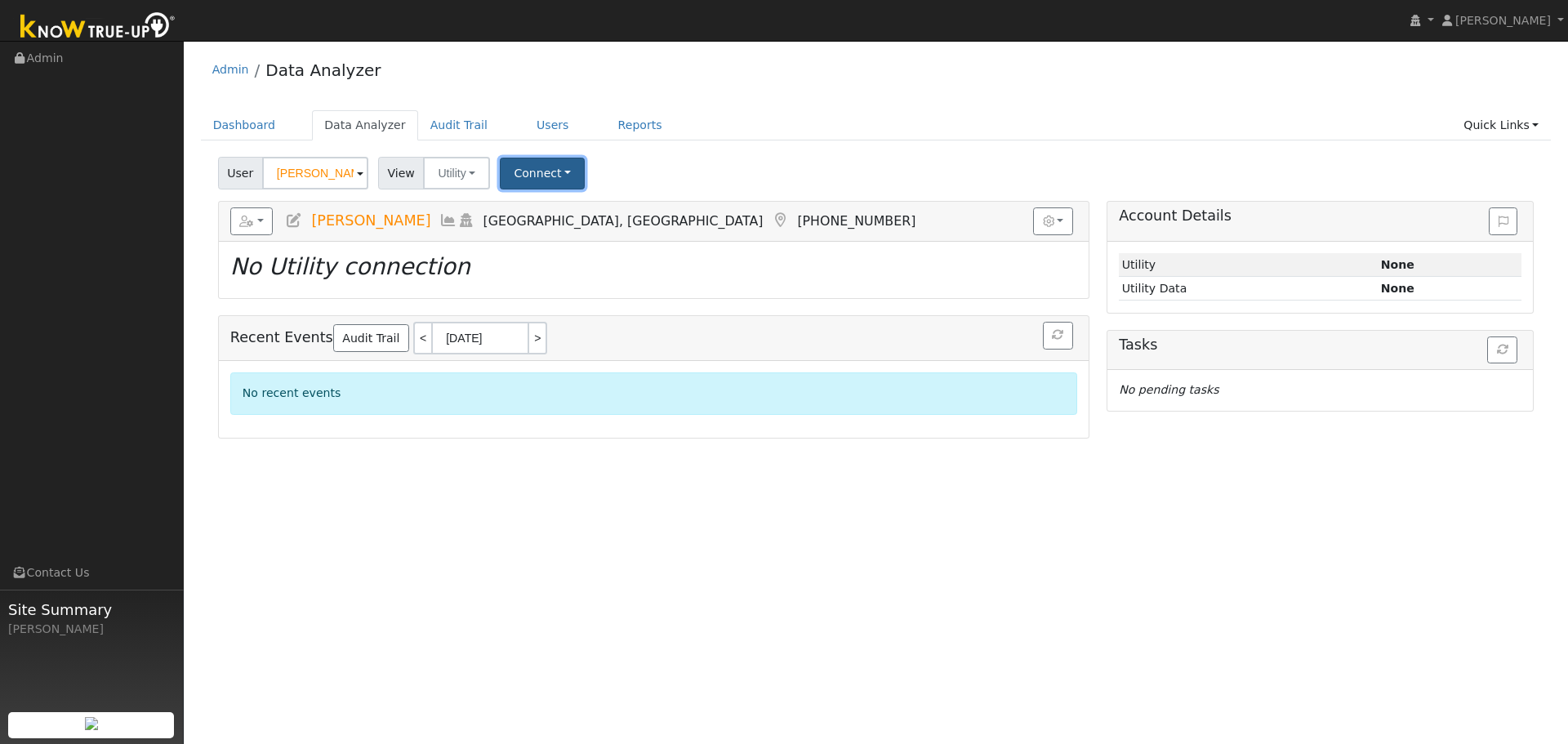
click at [551, 171] on button "Connect" at bounding box center [543, 173] width 85 height 32
click at [531, 214] on link "Select a Provider" at bounding box center [565, 208] width 128 height 23
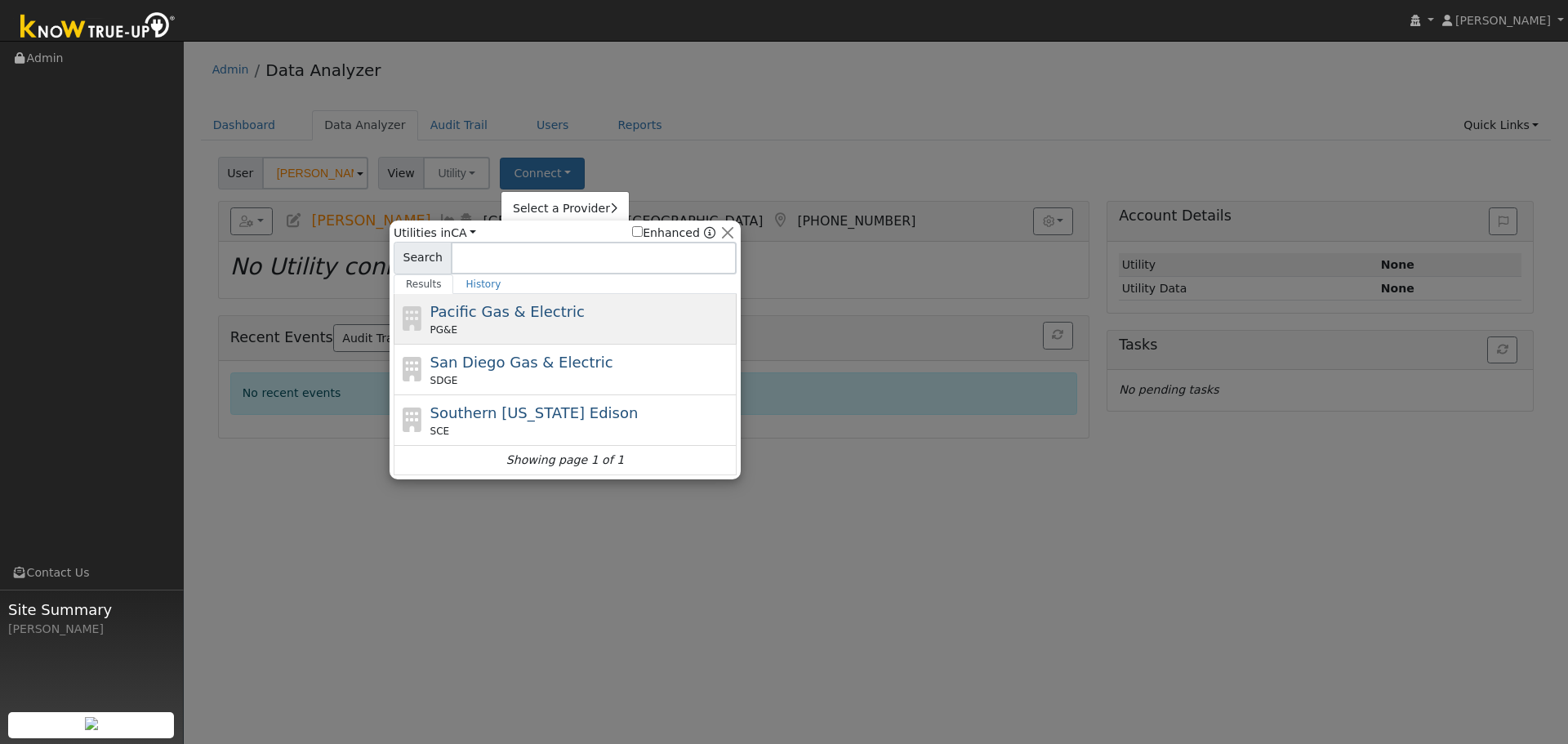
click at [476, 317] on span "Pacific Gas & Electric" at bounding box center [508, 311] width 155 height 18
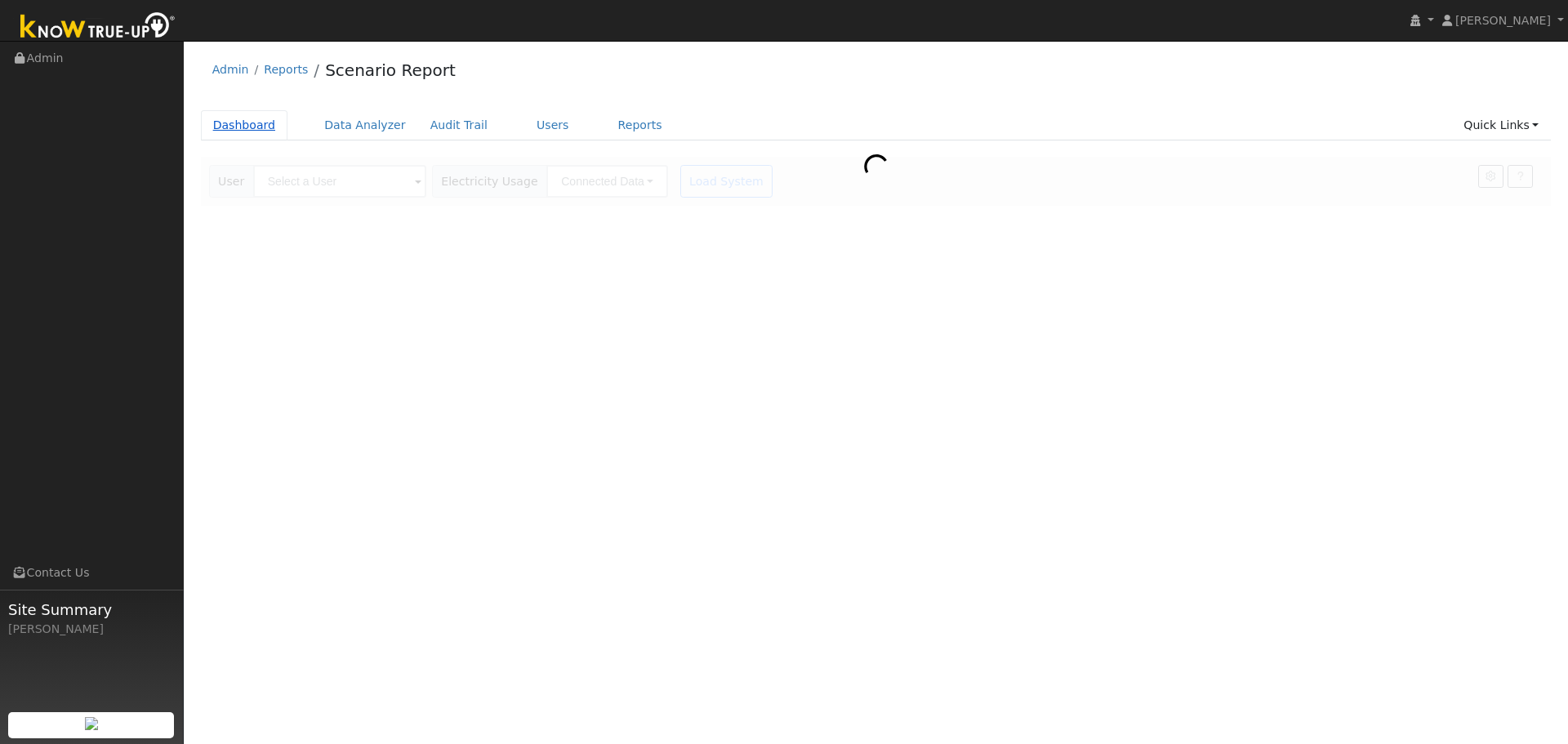
click at [247, 132] on link "Dashboard" at bounding box center [245, 125] width 87 height 31
